Goal: Obtain resource: Download file/media

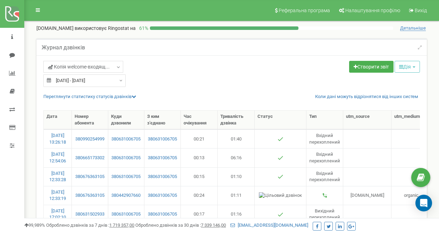
select select "100"
click at [73, 80] on input "12.05.2025 - 10.06.2025" at bounding box center [84, 80] width 82 height 13
type input "12.05.2025"
type input "10.06.2025"
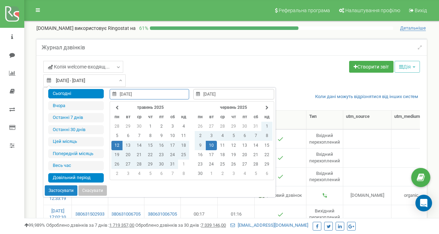
type input "19.08.2025"
type input "12.05.2025"
type input "10.06.2025"
click at [260, 107] on tr "червень 2025" at bounding box center [234, 107] width 78 height 9
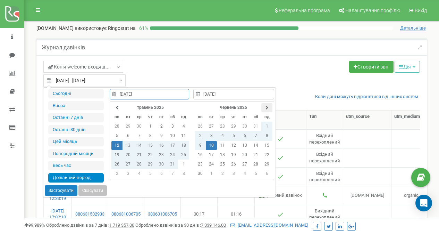
click at [266, 106] on icon at bounding box center [267, 108] width 3 height 4
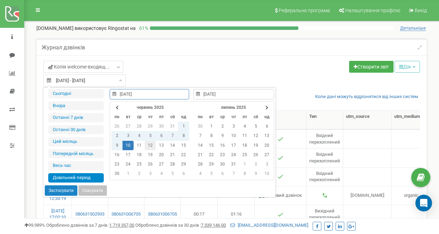
type input "12.06.2025"
click at [150, 141] on td "12" at bounding box center [150, 145] width 11 height 9
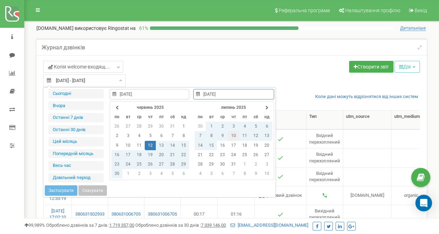
type input "10.07.2025"
click at [233, 135] on td "10" at bounding box center [233, 135] width 11 height 9
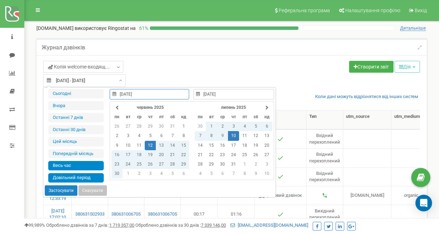
type input "15.06.2021"
type input "19.08.2025"
type input "12.06.2025"
type input "10.07.2025"
click at [58, 190] on button "Застосувати" at bounding box center [61, 190] width 33 height 10
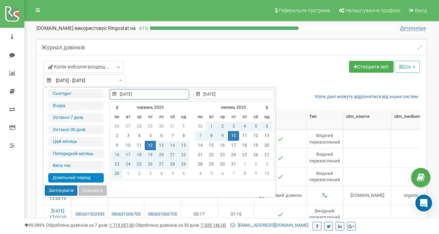
type input "[DATE] - [DATE]"
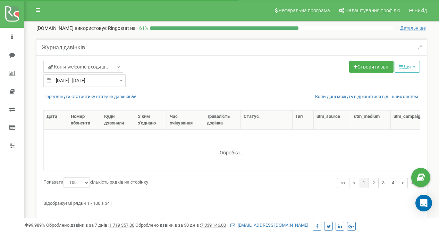
select select "100"
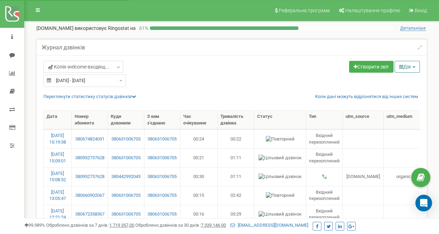
click at [402, 67] on button "Дія" at bounding box center [407, 67] width 25 height 12
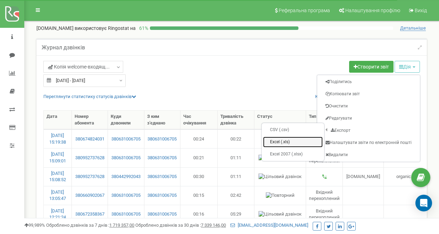
click at [286, 141] on link "Excel (.xls)" at bounding box center [293, 142] width 60 height 11
